Goal: Task Accomplishment & Management: Use online tool/utility

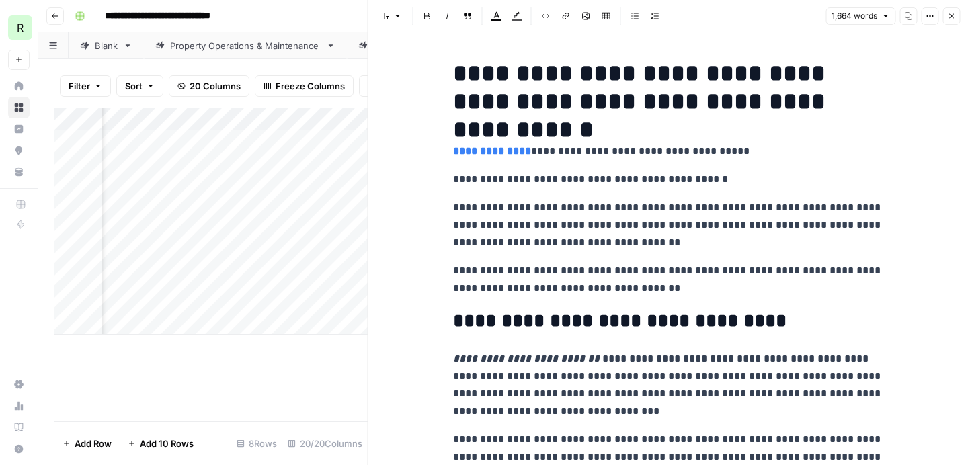
scroll to position [2850, 0]
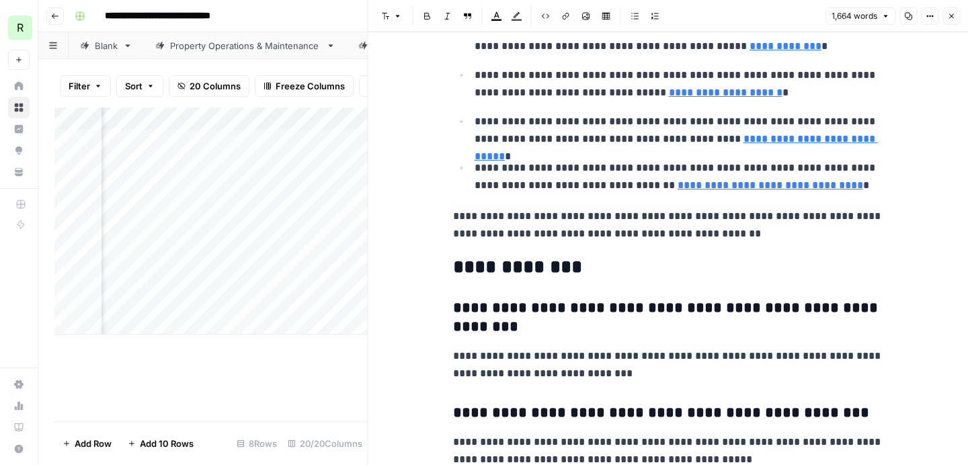
click at [301, 366] on div "Add Column" at bounding box center [210, 265] width 313 height 314
click at [950, 15] on icon "button" at bounding box center [951, 16] width 5 height 5
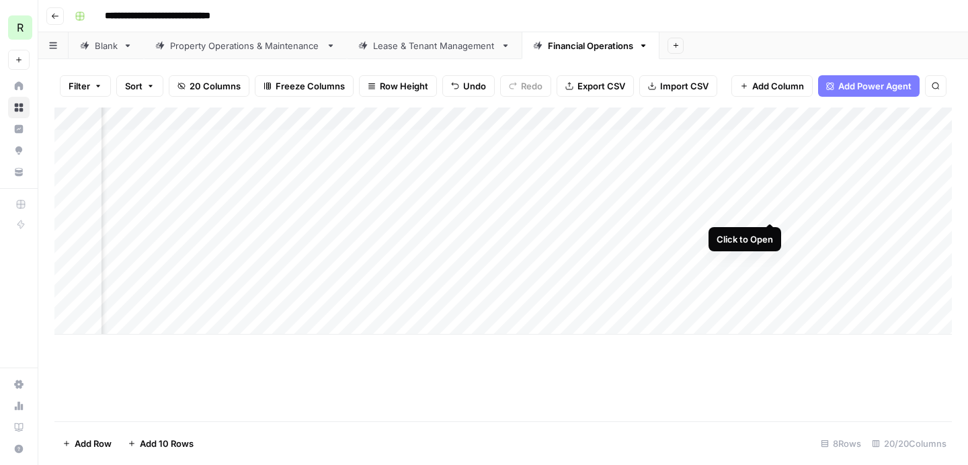
click at [768, 206] on div "Add Column" at bounding box center [503, 221] width 898 height 227
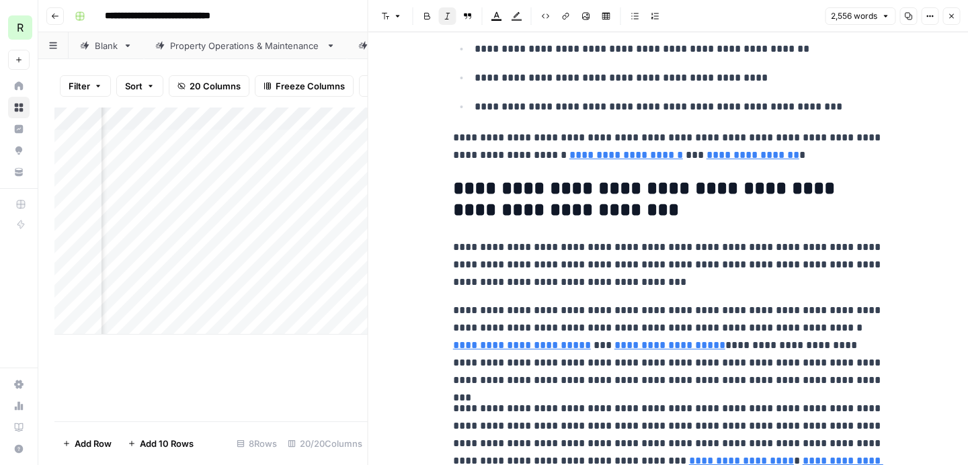
scroll to position [4770, 0]
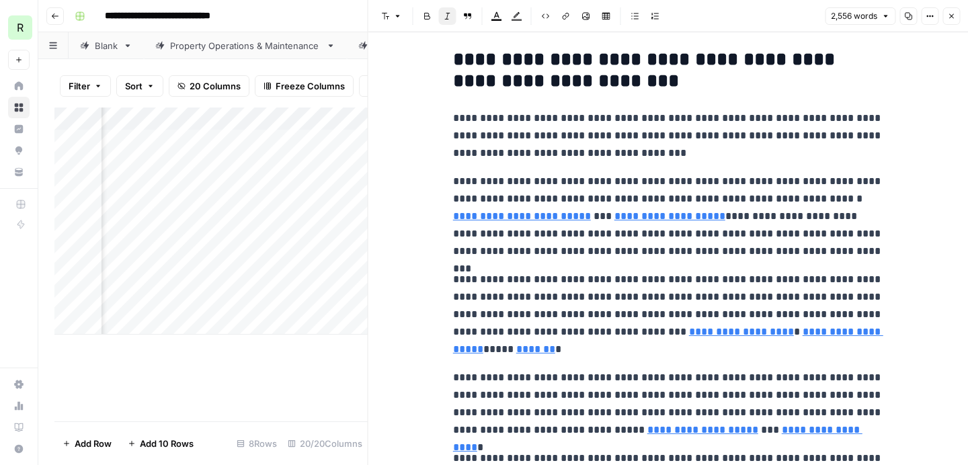
click at [949, 11] on button "Close" at bounding box center [951, 15] width 17 height 17
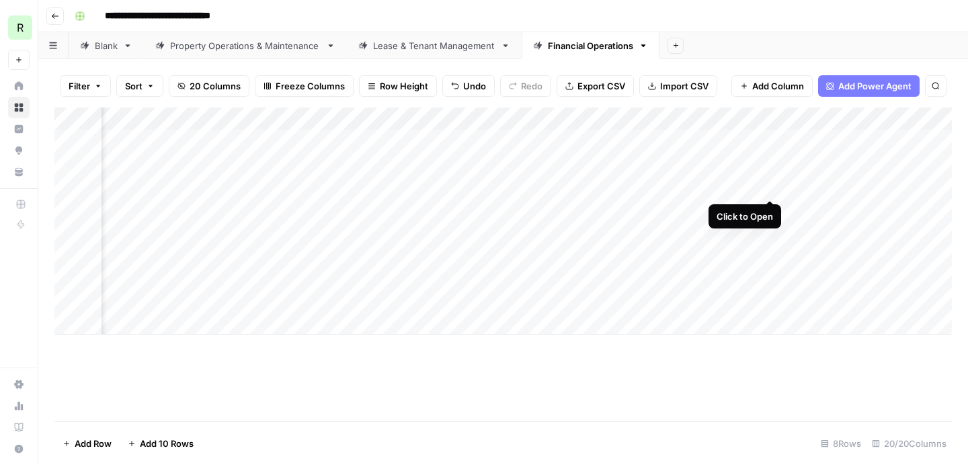
click at [773, 186] on div "Add Column" at bounding box center [503, 221] width 898 height 227
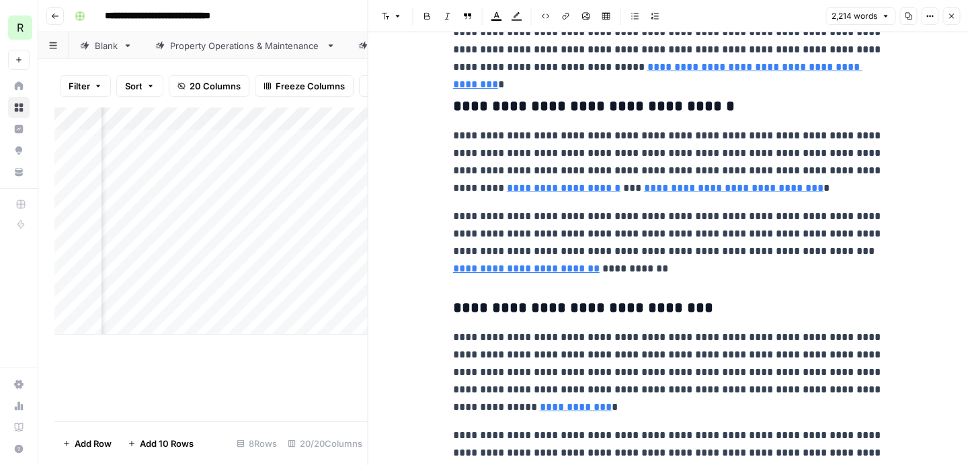
scroll to position [2371, 0]
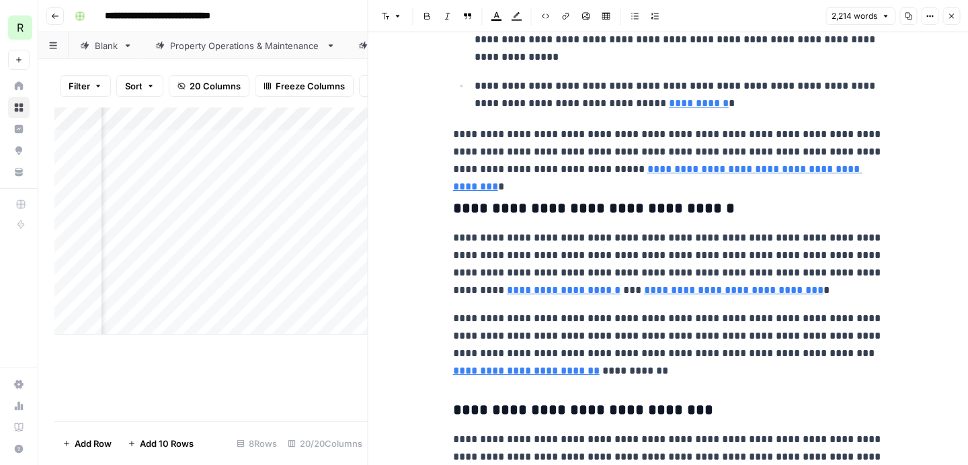
click at [953, 14] on icon "button" at bounding box center [951, 16] width 5 height 5
